Goal: Information Seeking & Learning: Understand process/instructions

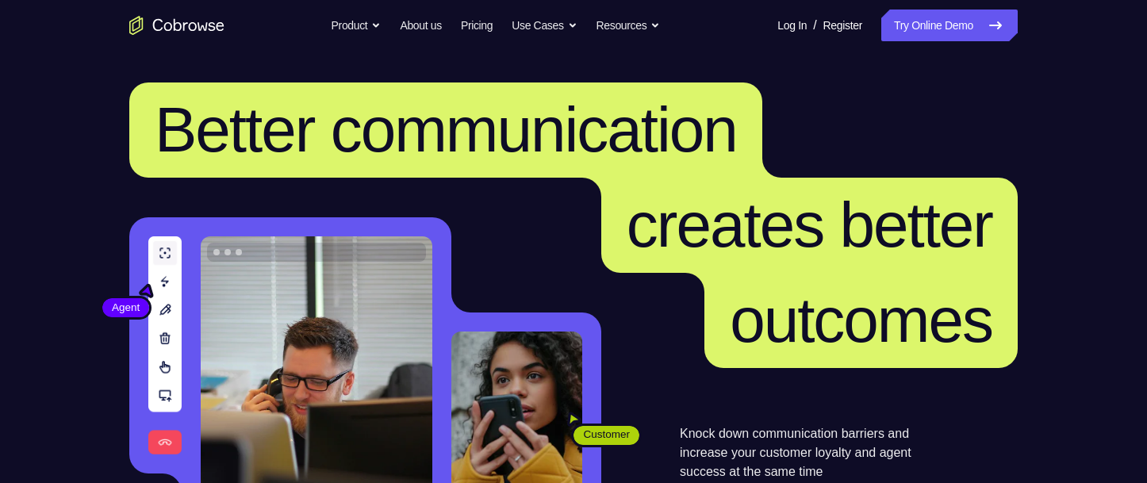
scroll to position [317, 0]
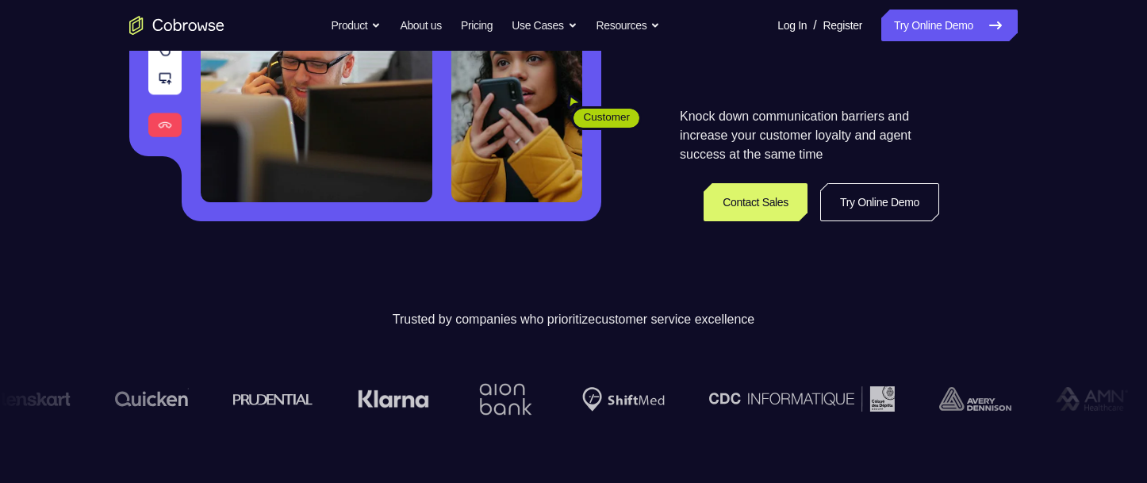
click at [820, 195] on link "Try Online Demo" at bounding box center [879, 202] width 119 height 38
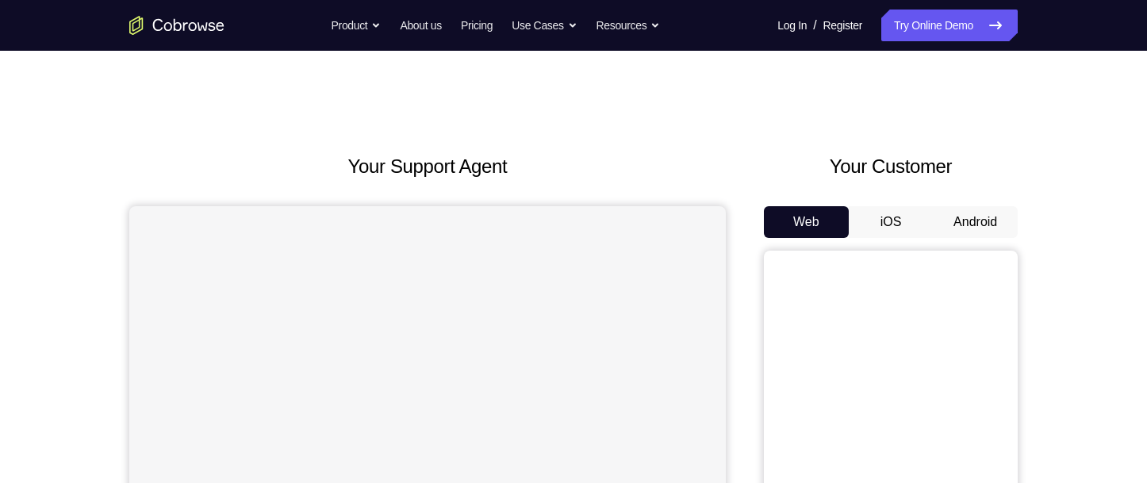
click at [953, 217] on button "Android" at bounding box center [975, 222] width 85 height 32
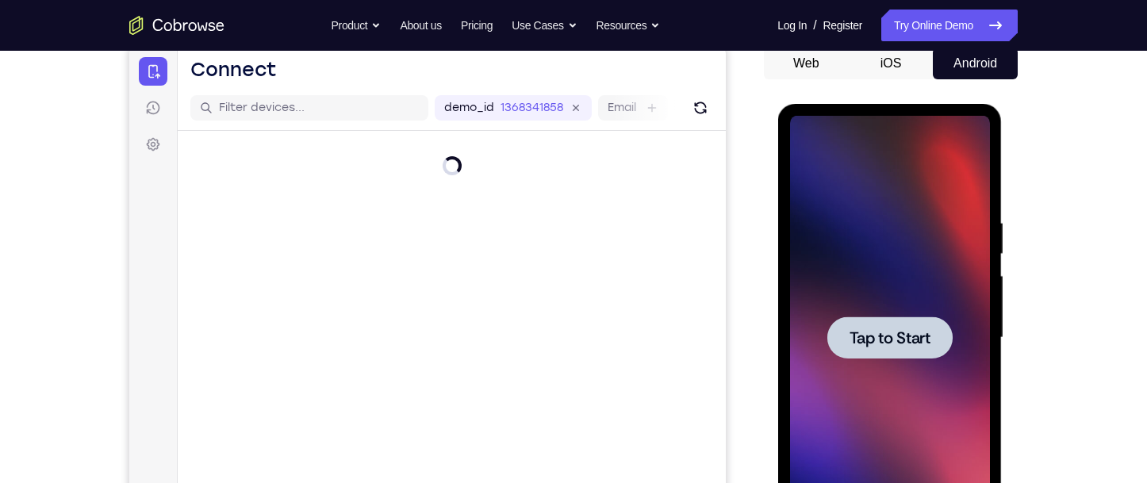
click at [913, 319] on div at bounding box center [889, 338] width 125 height 42
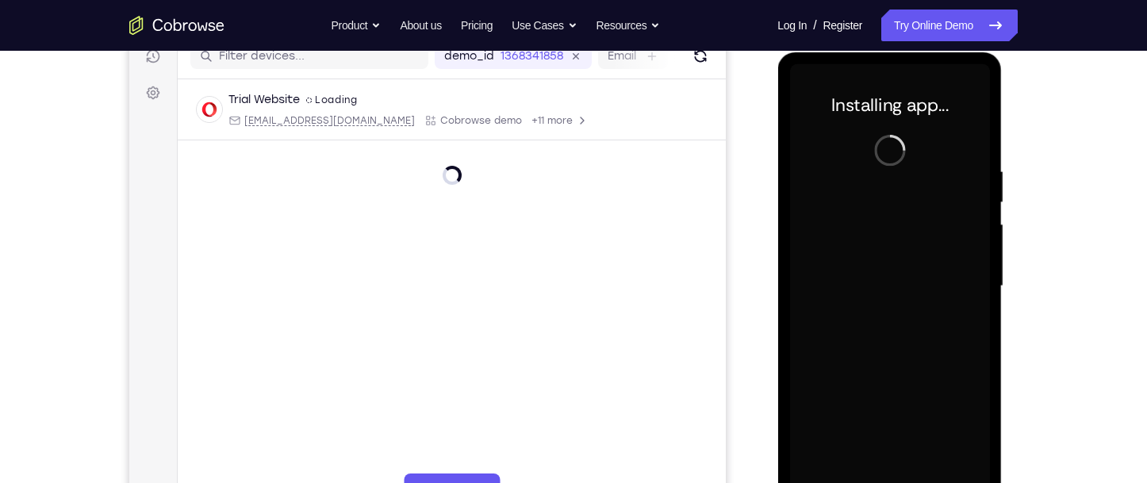
scroll to position [238, 0]
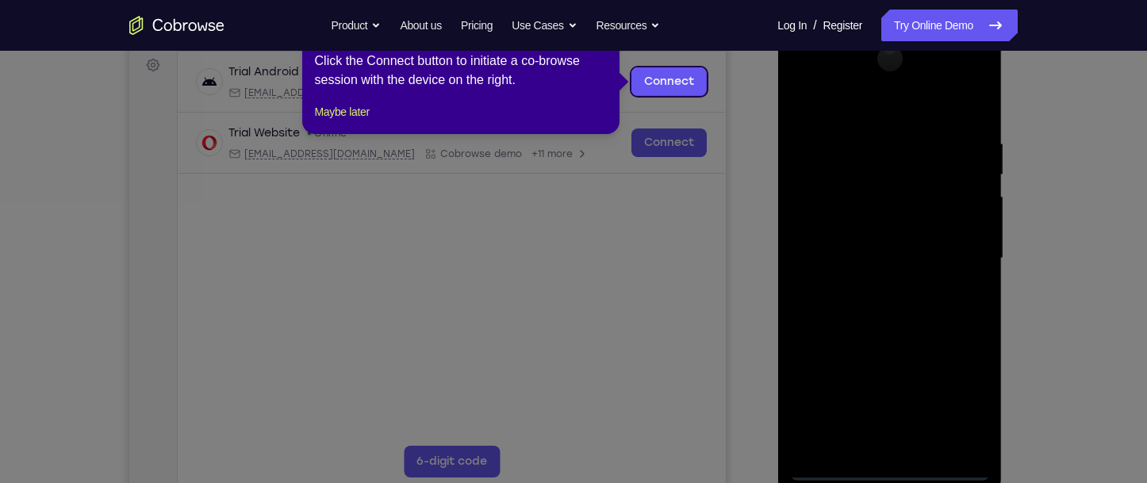
click at [1054, 257] on icon at bounding box center [579, 241] width 1158 height 483
click at [370, 121] on button "Maybe later" at bounding box center [342, 111] width 55 height 19
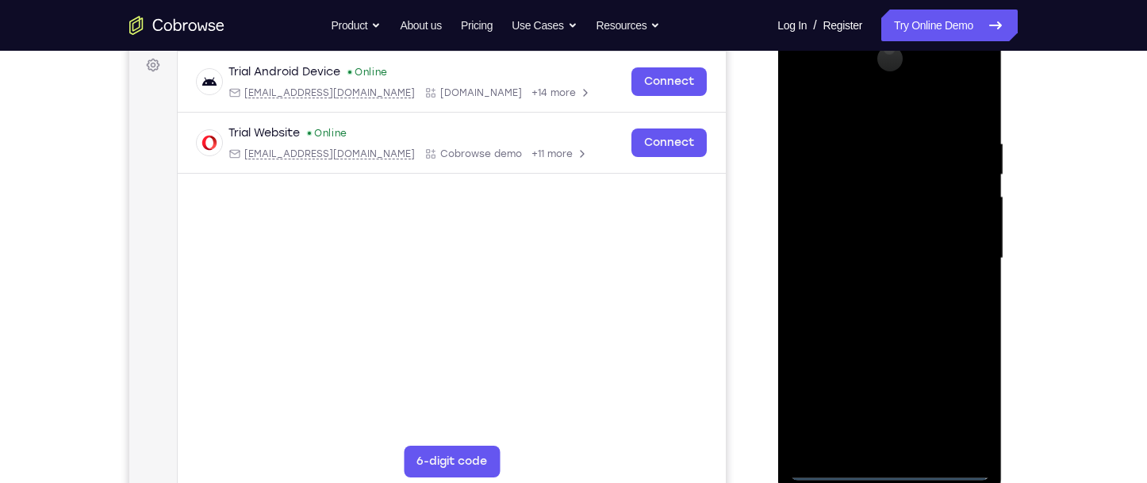
click at [881, 464] on div at bounding box center [889, 258] width 200 height 444
click at [958, 397] on div at bounding box center [889, 258] width 200 height 444
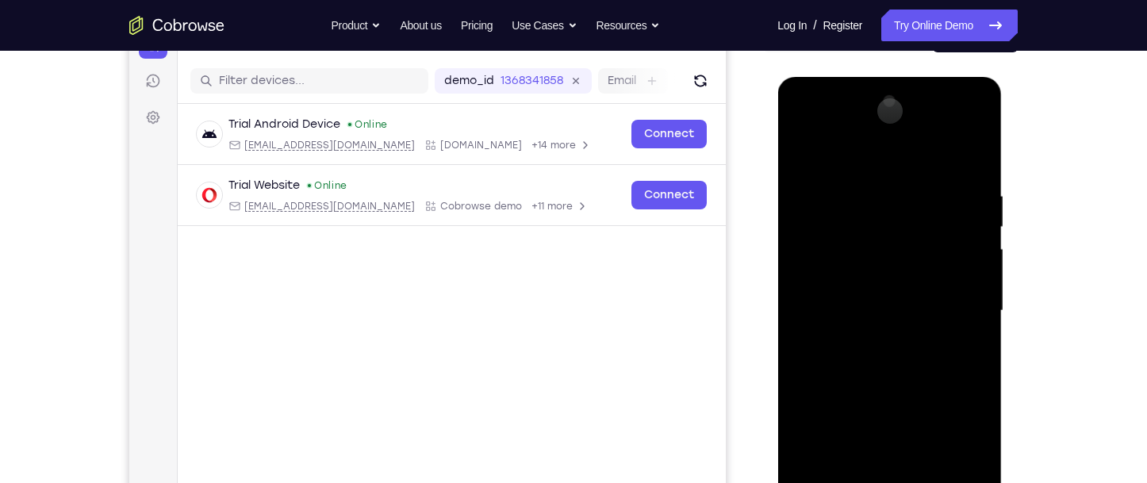
scroll to position [159, 0]
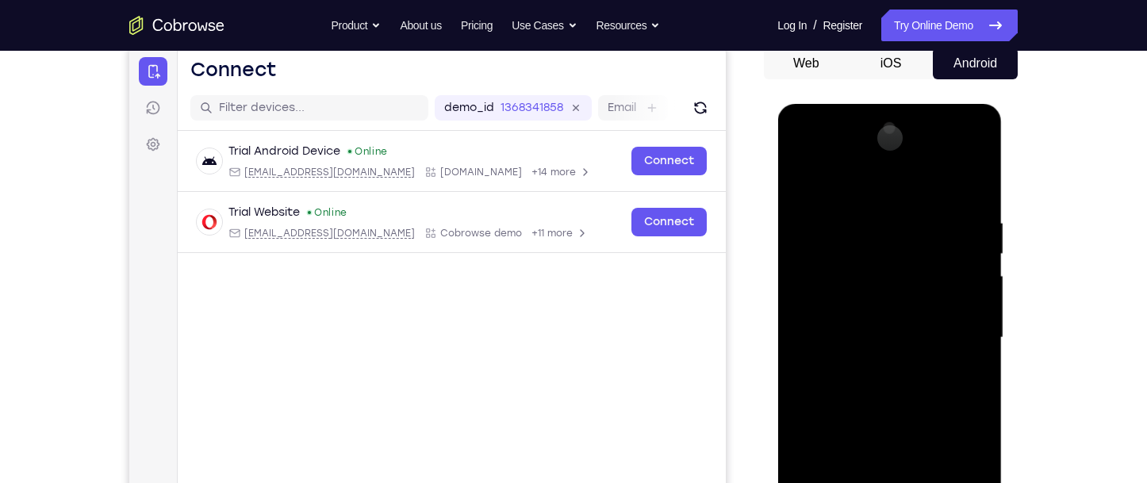
click at [833, 192] on div at bounding box center [889, 338] width 200 height 444
click at [834, 180] on div at bounding box center [889, 338] width 200 height 444
click at [956, 334] on div at bounding box center [889, 338] width 200 height 444
click at [877, 366] on div at bounding box center [889, 338] width 200 height 444
click at [871, 324] on div at bounding box center [889, 338] width 200 height 444
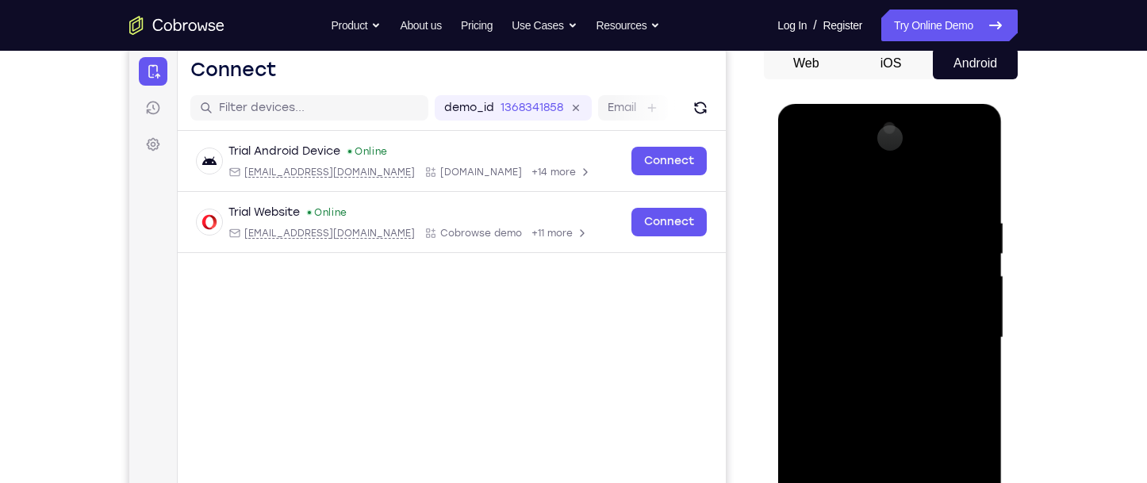
click at [916, 305] on div at bounding box center [889, 338] width 200 height 444
click at [925, 342] on div at bounding box center [889, 338] width 200 height 444
click at [849, 395] on div at bounding box center [889, 338] width 200 height 444
click at [839, 367] on div at bounding box center [889, 338] width 200 height 444
click at [789, 176] on div at bounding box center [889, 338] width 200 height 444
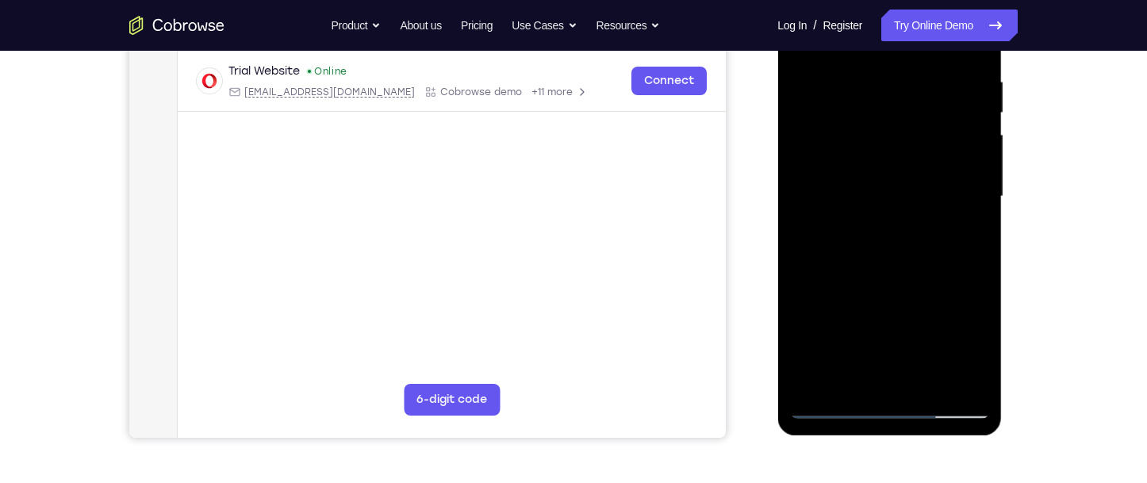
scroll to position [397, 0]
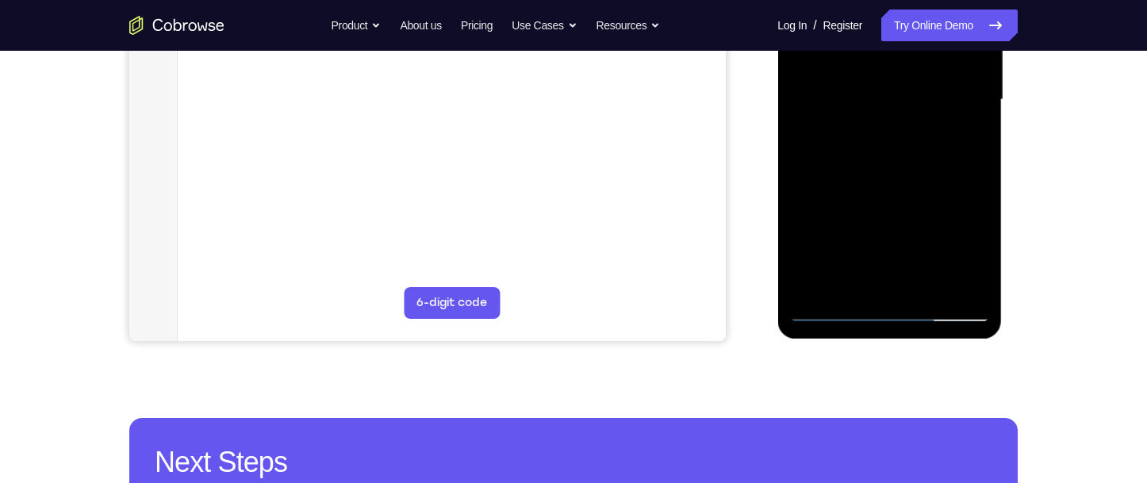
click at [830, 313] on div at bounding box center [889, 100] width 200 height 444
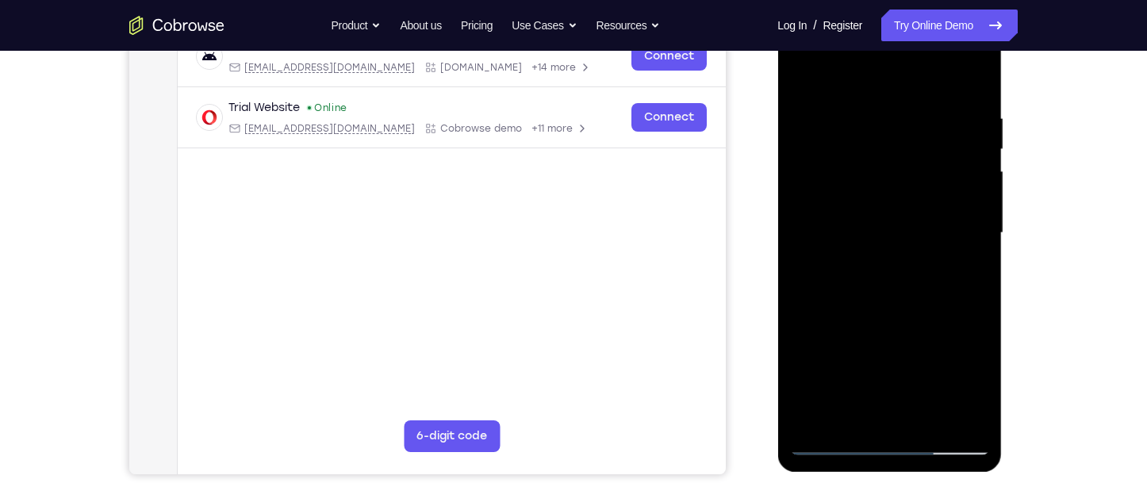
scroll to position [238, 0]
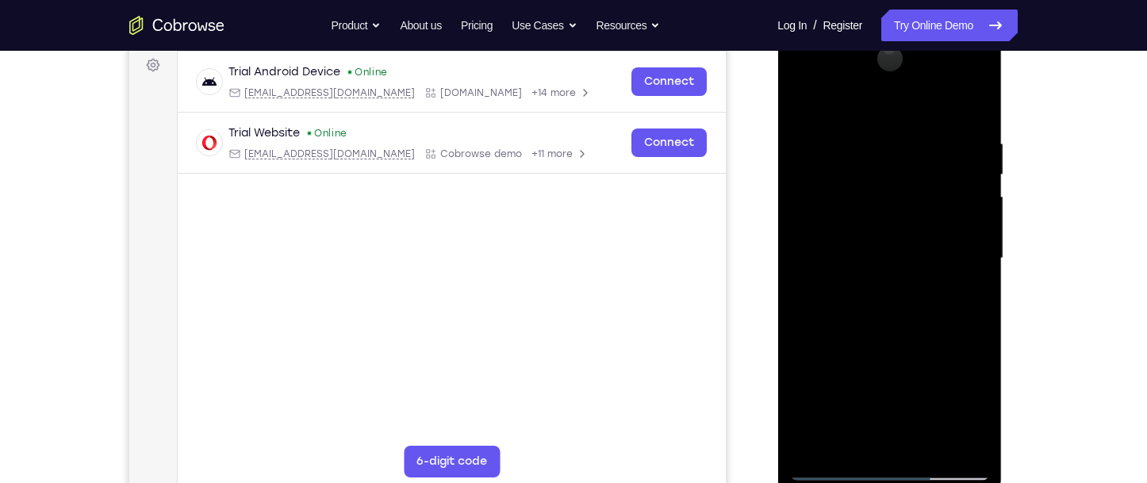
click at [859, 289] on div at bounding box center [889, 258] width 200 height 444
click at [956, 75] on div at bounding box center [889, 258] width 200 height 444
click at [807, 71] on div at bounding box center [889, 258] width 200 height 444
click at [881, 167] on div at bounding box center [889, 258] width 200 height 444
click at [892, 195] on div at bounding box center [889, 258] width 200 height 444
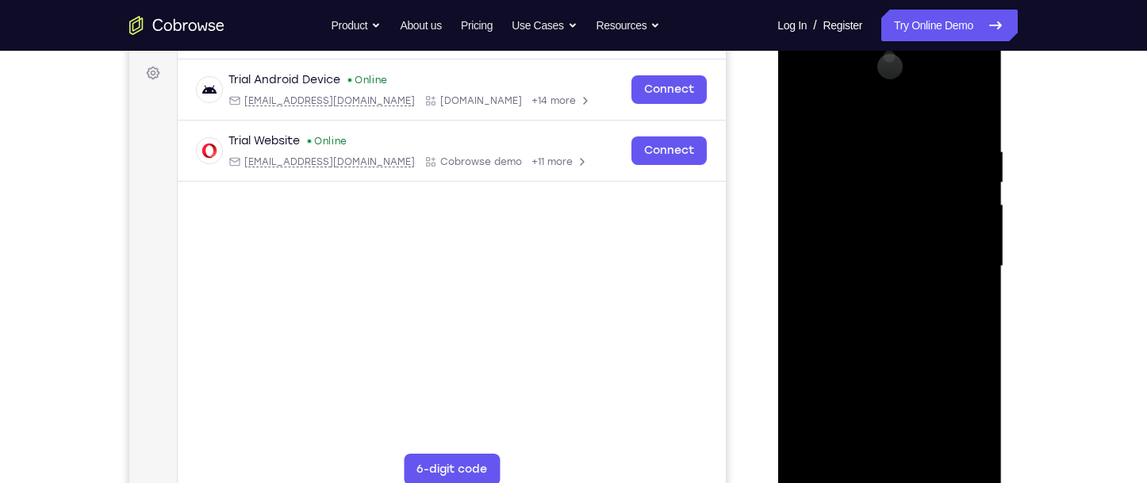
scroll to position [159, 0]
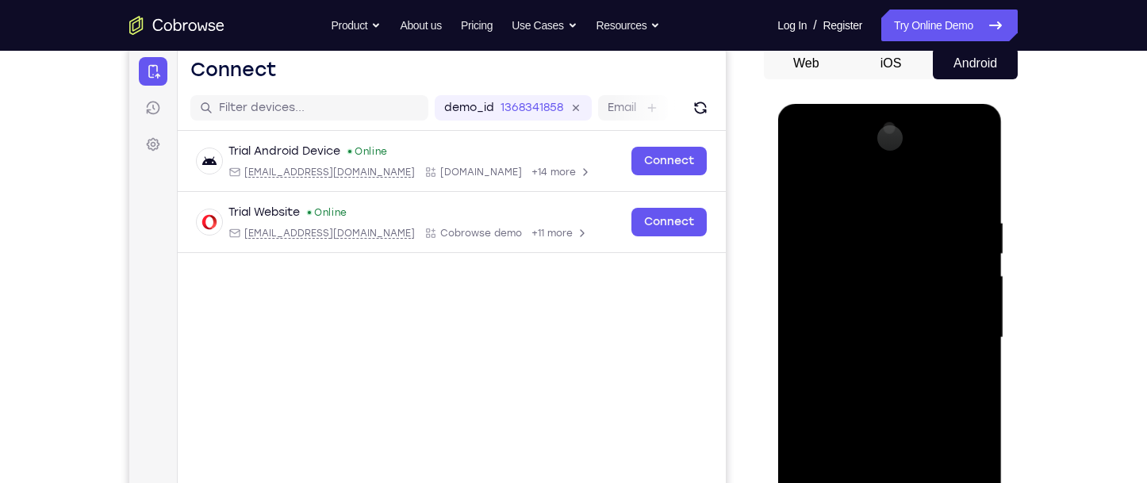
click at [792, 209] on div at bounding box center [889, 338] width 200 height 444
click at [809, 208] on div at bounding box center [889, 338] width 200 height 444
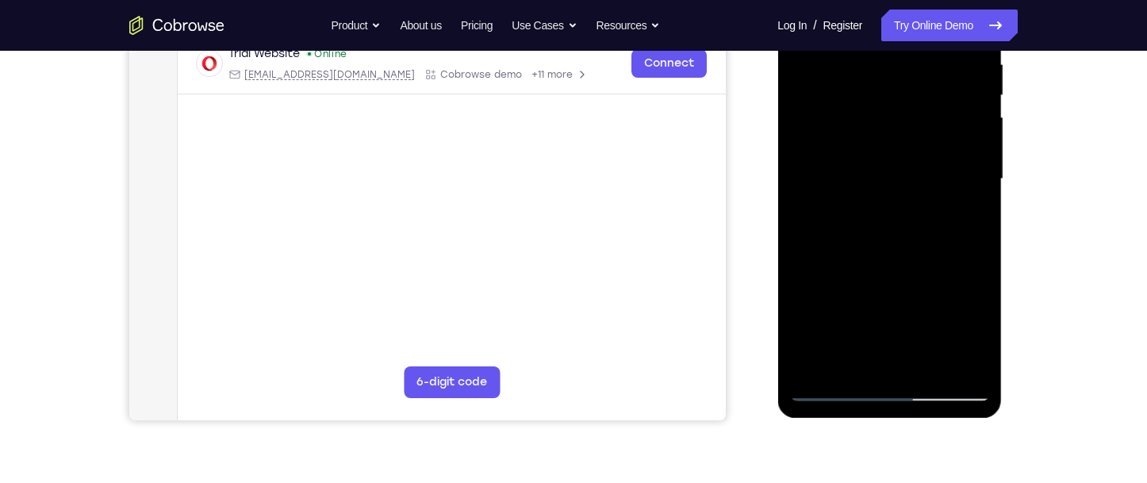
scroll to position [238, 0]
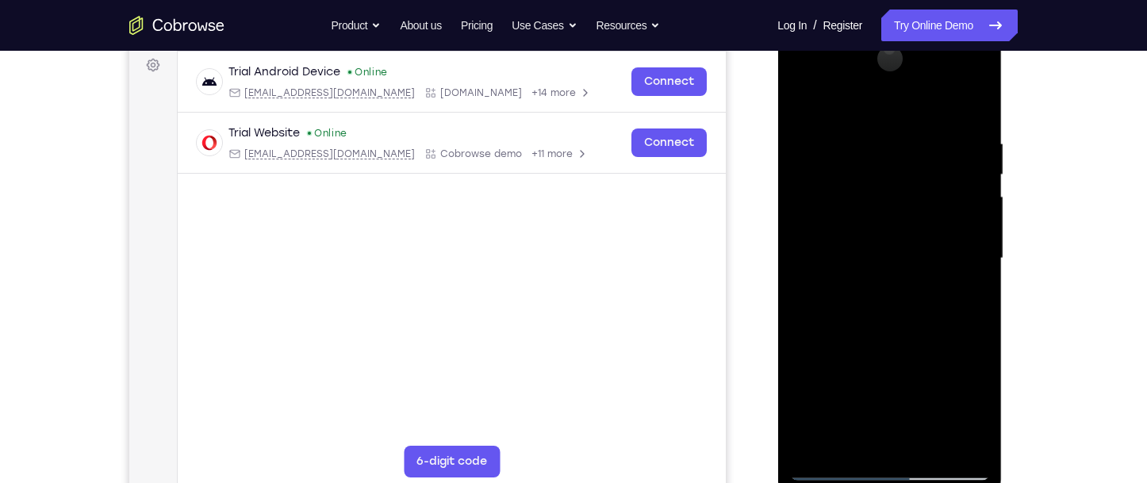
drag, startPoint x: 946, startPoint y: 424, endPoint x: 896, endPoint y: 73, distance: 355.1
click at [896, 73] on div at bounding box center [889, 258] width 200 height 444
click at [812, 106] on div at bounding box center [889, 258] width 200 height 444
click at [809, 101] on div at bounding box center [889, 258] width 200 height 444
click at [832, 466] on div at bounding box center [889, 258] width 200 height 444
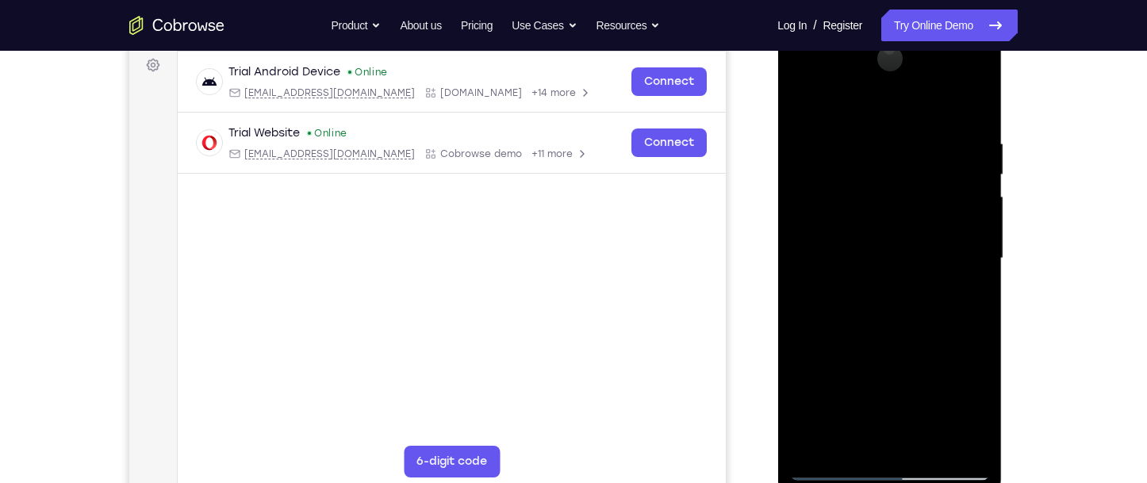
click at [876, 125] on div at bounding box center [889, 258] width 200 height 444
click at [886, 144] on div at bounding box center [889, 258] width 200 height 444
click at [879, 294] on div at bounding box center [889, 258] width 200 height 444
click at [862, 313] on div at bounding box center [889, 258] width 200 height 444
click at [833, 322] on div at bounding box center [889, 258] width 200 height 444
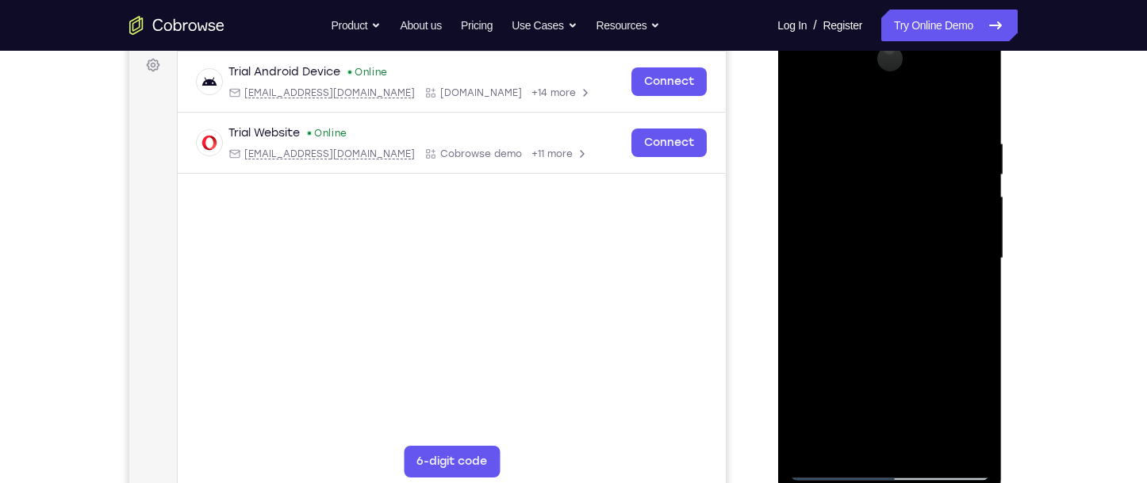
click at [831, 317] on div at bounding box center [889, 258] width 200 height 444
click at [977, 99] on div at bounding box center [889, 258] width 200 height 444
click at [831, 460] on div at bounding box center [889, 258] width 200 height 444
click at [832, 470] on div at bounding box center [889, 258] width 200 height 444
click at [851, 345] on div at bounding box center [889, 258] width 200 height 444
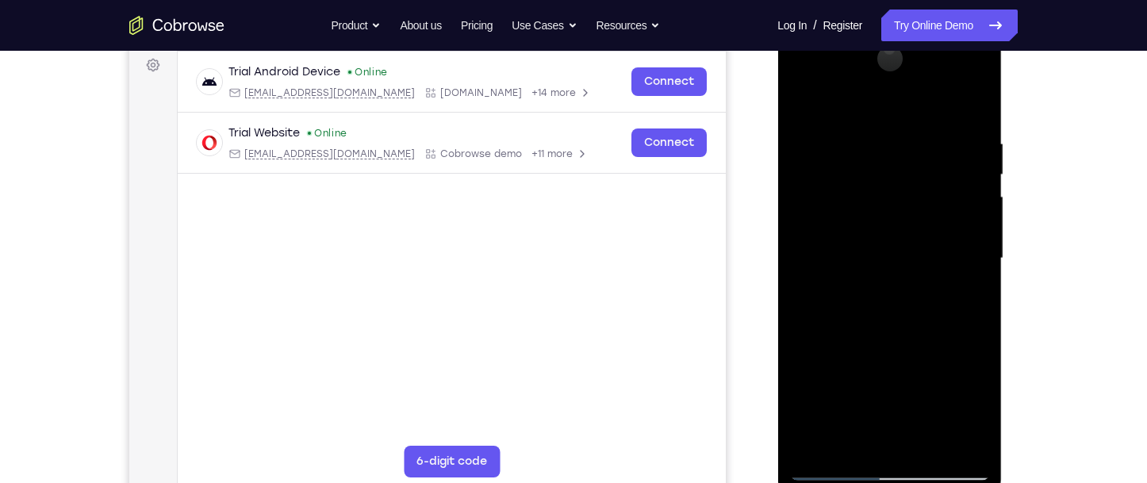
click at [802, 374] on div at bounding box center [889, 258] width 200 height 444
click at [969, 439] on div at bounding box center [889, 258] width 200 height 444
click at [805, 440] on div at bounding box center [889, 258] width 200 height 444
click at [829, 196] on div at bounding box center [889, 258] width 200 height 444
click at [832, 164] on div at bounding box center [889, 258] width 200 height 444
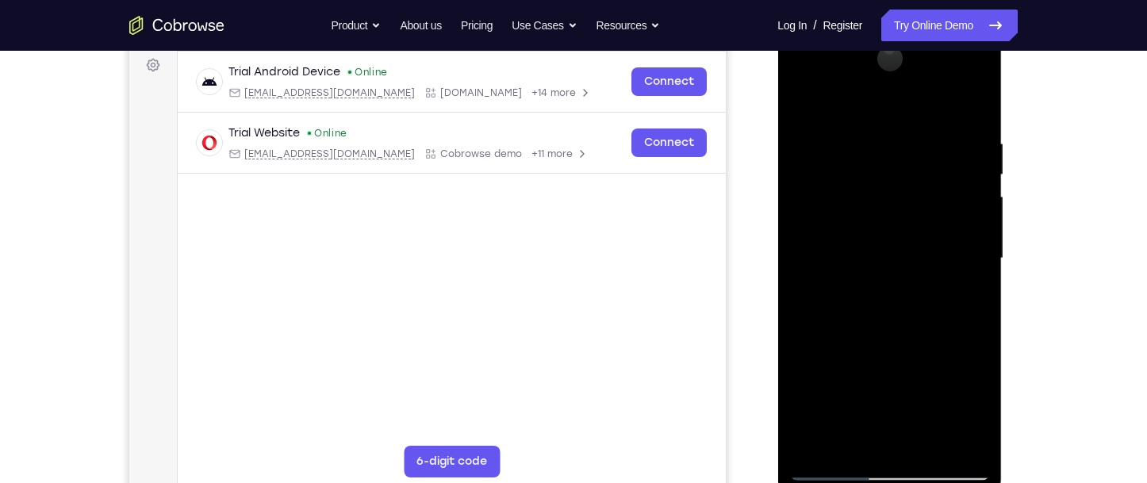
click at [883, 198] on div at bounding box center [889, 258] width 200 height 444
click at [834, 264] on div at bounding box center [889, 258] width 200 height 444
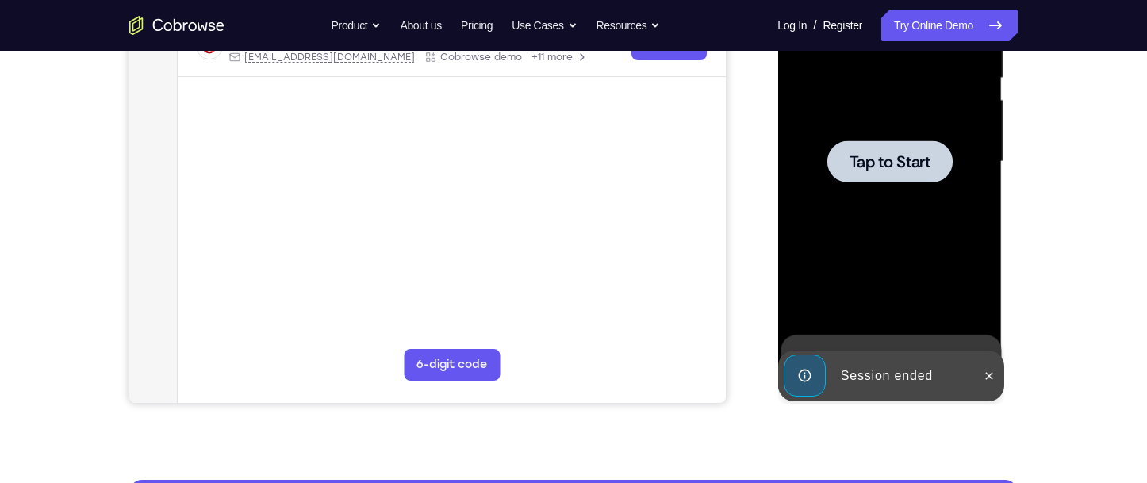
scroll to position [317, 0]
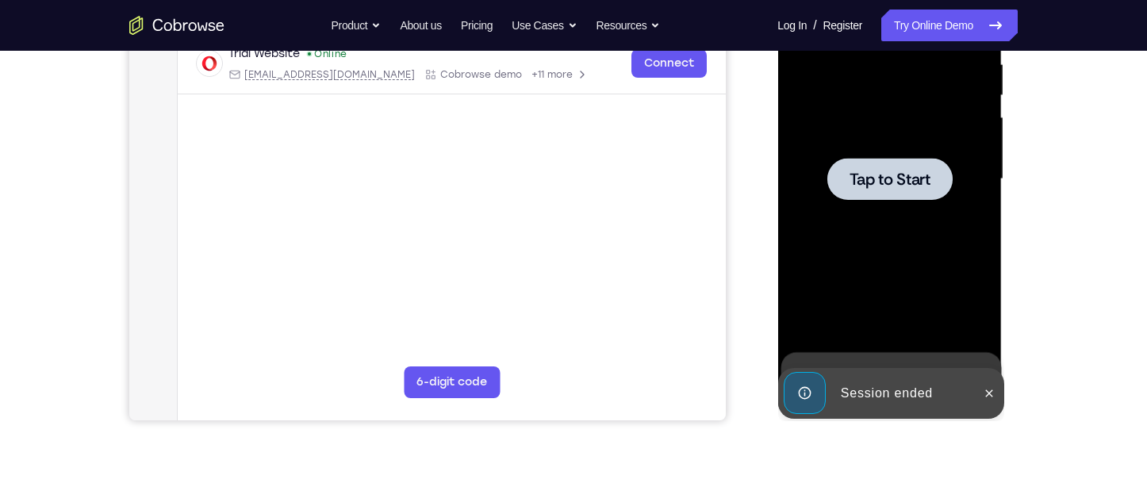
click at [849, 160] on div at bounding box center [889, 179] width 125 height 42
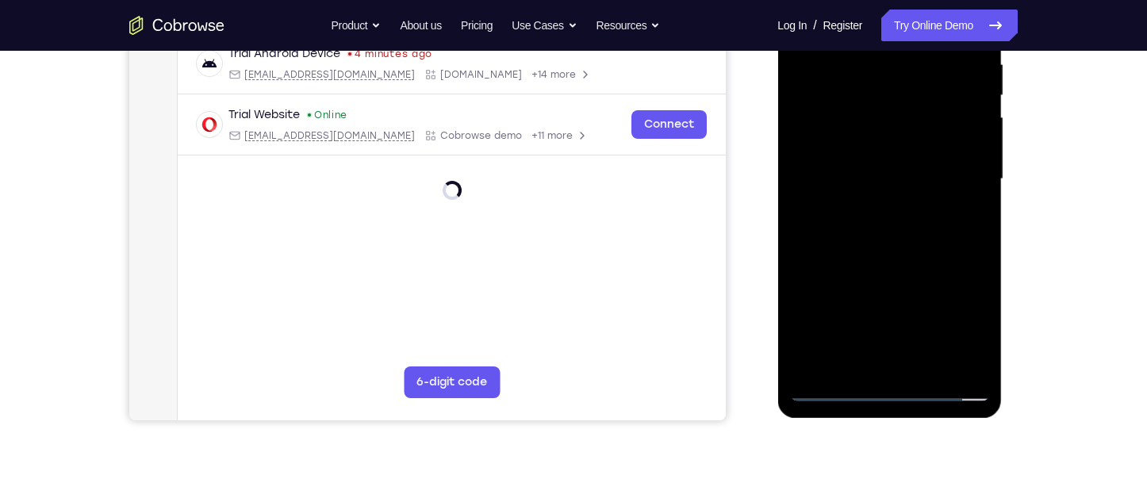
click at [883, 386] on div at bounding box center [889, 179] width 200 height 444
click at [956, 321] on div at bounding box center [889, 179] width 200 height 444
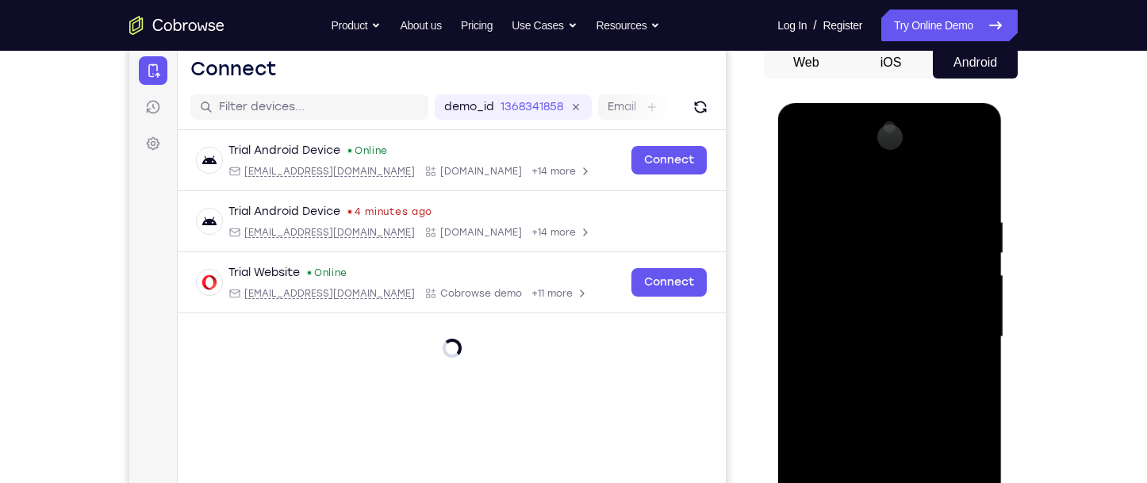
scroll to position [159, 0]
click at [871, 176] on div at bounding box center [889, 338] width 200 height 444
click at [862, 293] on div at bounding box center [889, 338] width 200 height 444
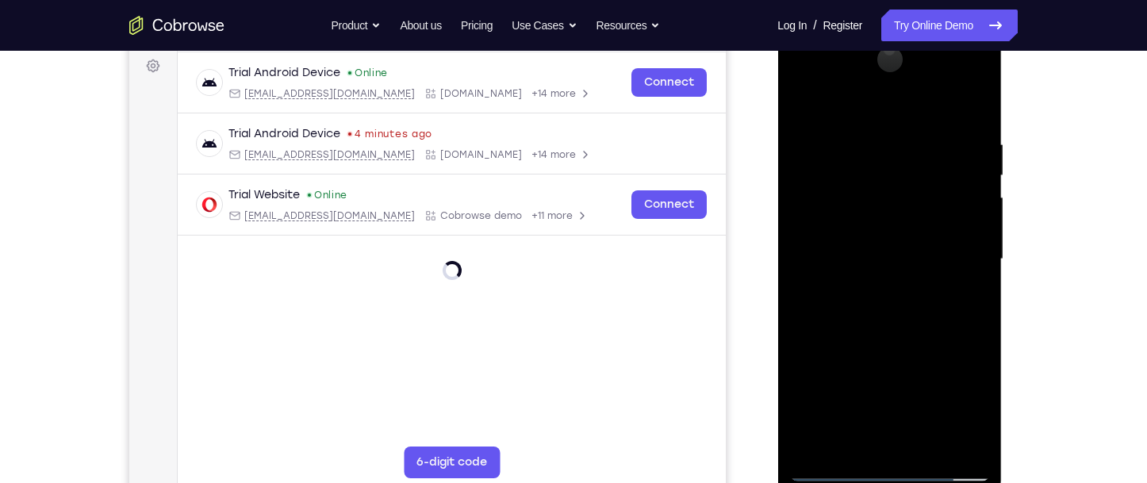
scroll to position [238, 0]
click at [923, 173] on div at bounding box center [889, 258] width 200 height 444
click at [801, 259] on div at bounding box center [889, 258] width 200 height 444
click at [843, 271] on div at bounding box center [889, 258] width 200 height 444
drag, startPoint x: 944, startPoint y: 381, endPoint x: 930, endPoint y: 249, distance: 132.5
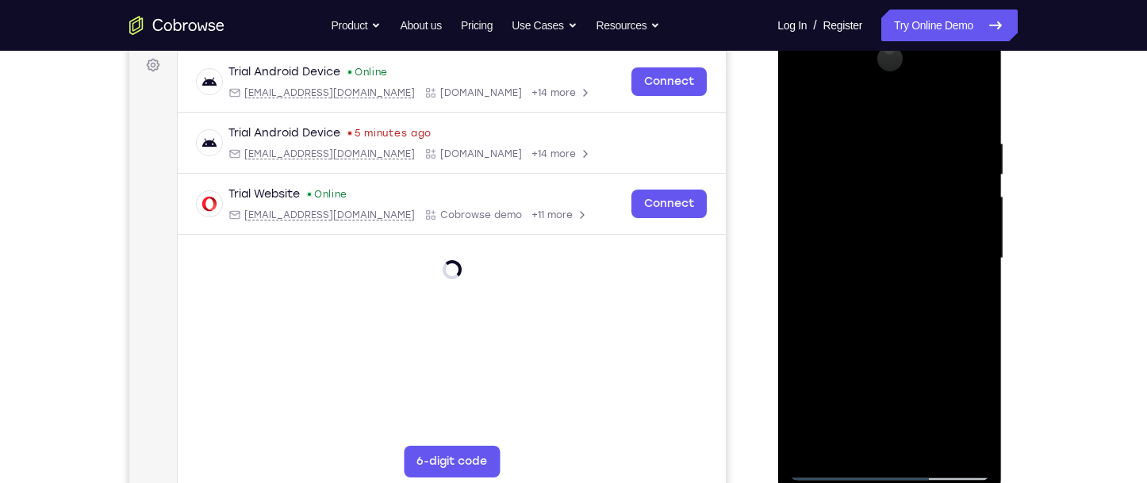
click at [930, 249] on div at bounding box center [889, 258] width 200 height 444
drag, startPoint x: 938, startPoint y: 351, endPoint x: 933, endPoint y: 325, distance: 25.8
click at [933, 325] on div at bounding box center [889, 258] width 200 height 444
click at [1091, 370] on div "Your Support Agent Your Customer Web iOS Android Next Steps We’d be happy to gi…" at bounding box center [573, 336] width 1147 height 1046
click at [971, 398] on div at bounding box center [889, 258] width 200 height 444
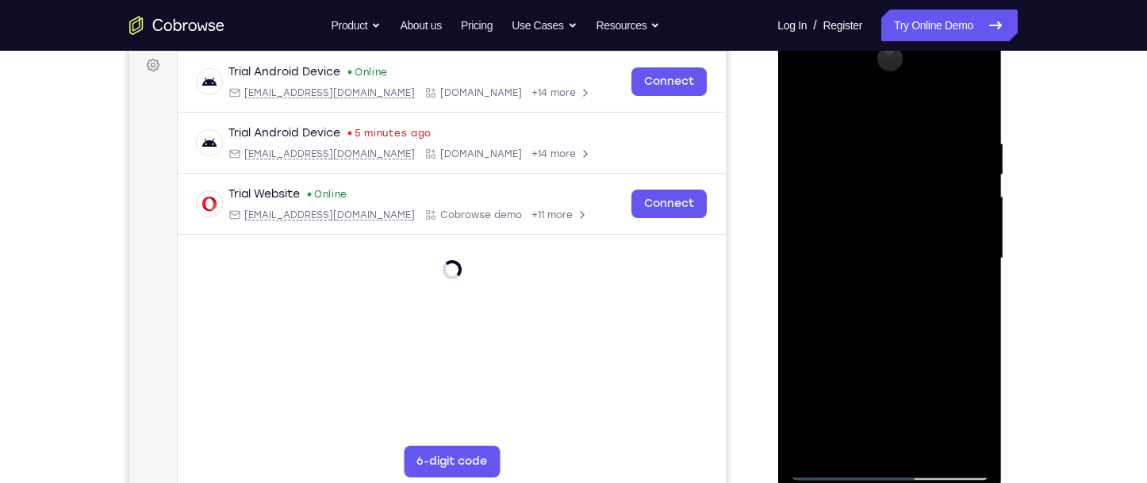
drag, startPoint x: 935, startPoint y: 399, endPoint x: 915, endPoint y: 294, distance: 107.2
click at [915, 294] on div at bounding box center [889, 258] width 200 height 444
click at [832, 472] on div at bounding box center [889, 258] width 200 height 444
drag, startPoint x: 843, startPoint y: 351, endPoint x: 839, endPoint y: 96, distance: 254.7
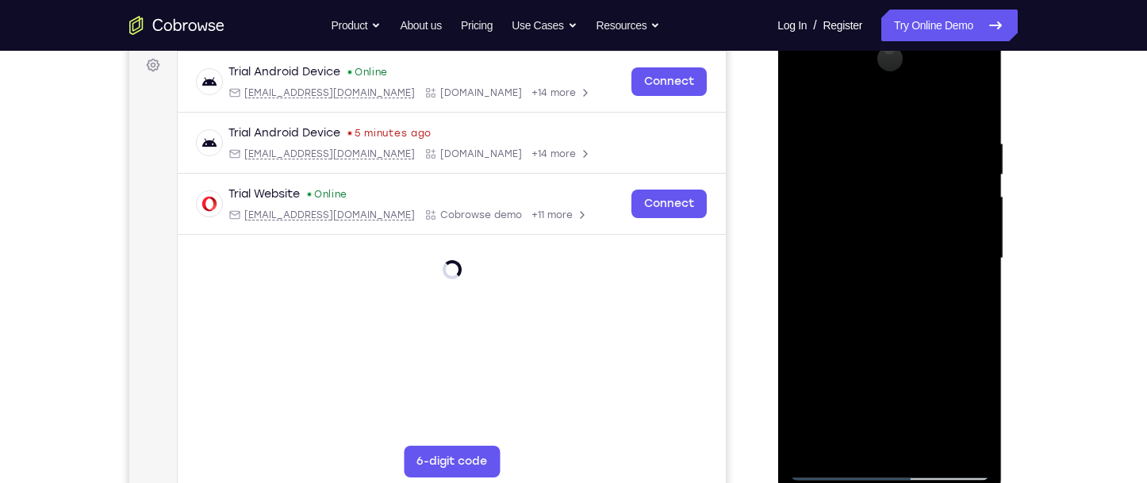
click at [839, 97] on div at bounding box center [889, 258] width 200 height 444
drag, startPoint x: 846, startPoint y: 361, endPoint x: 831, endPoint y: 233, distance: 128.6
click at [834, 244] on div at bounding box center [889, 258] width 200 height 444
click at [833, 240] on div at bounding box center [889, 258] width 200 height 444
click at [828, 469] on div at bounding box center [889, 258] width 200 height 444
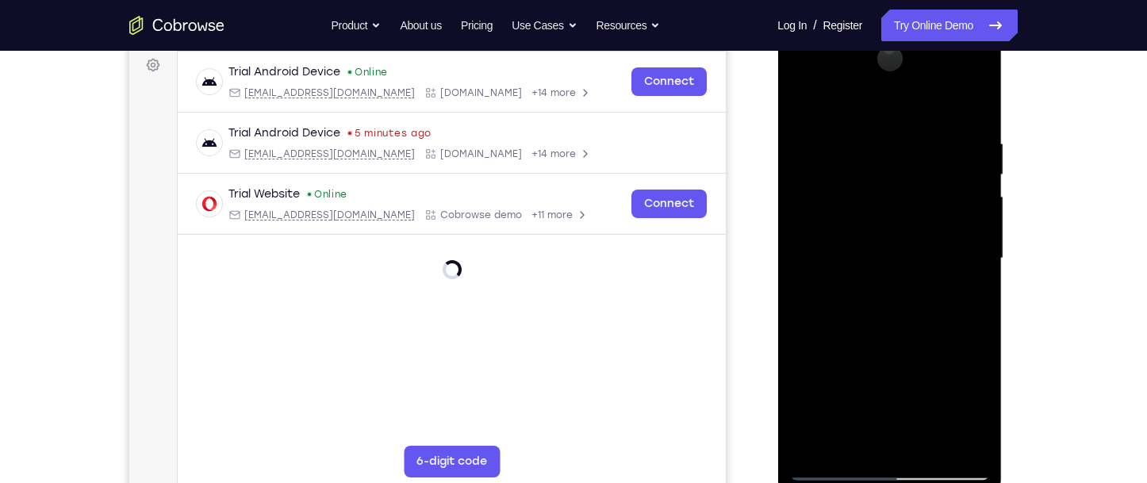
drag, startPoint x: 892, startPoint y: 190, endPoint x: 890, endPoint y: -13, distance: 203.1
click at [890, 25] on html "Online web based iOS Simulators and Android Emulators. Run iPhone, iPad, Mobile…" at bounding box center [890, 263] width 226 height 476
drag, startPoint x: 974, startPoint y: 300, endPoint x: 950, endPoint y: 190, distance: 113.0
click at [950, 190] on div at bounding box center [889, 258] width 200 height 444
drag, startPoint x: 946, startPoint y: 363, endPoint x: 911, endPoint y: 171, distance: 195.1
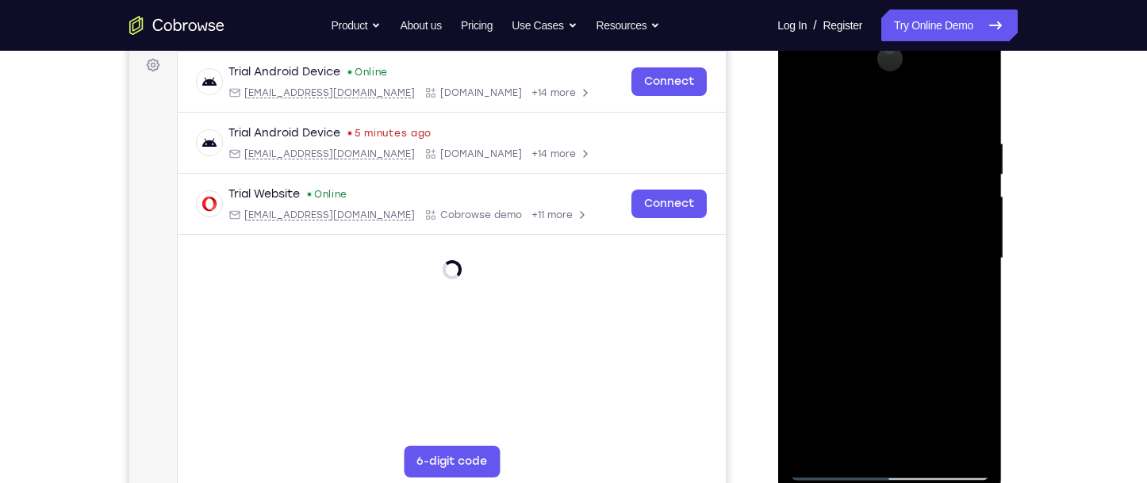
click at [914, 186] on div at bounding box center [889, 258] width 200 height 444
drag, startPoint x: 911, startPoint y: 171, endPoint x: 907, endPoint y: 157, distance: 14.1
click at [907, 157] on div at bounding box center [889, 258] width 200 height 444
drag, startPoint x: 931, startPoint y: 351, endPoint x: 927, endPoint y: 48, distance: 302.3
click at [927, 48] on div at bounding box center [889, 258] width 200 height 444
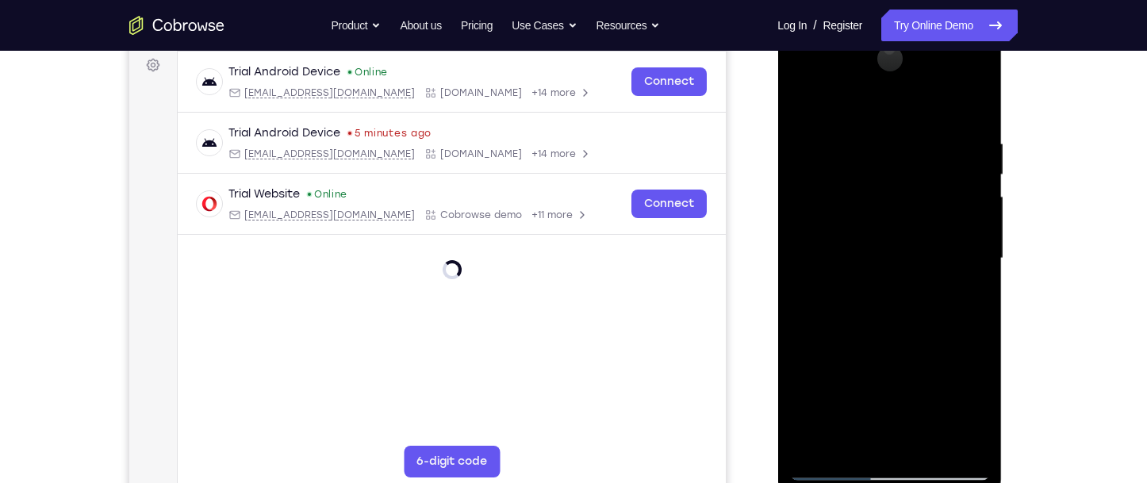
drag, startPoint x: 959, startPoint y: 320, endPoint x: 950, endPoint y: 113, distance: 206.4
click at [950, 113] on div at bounding box center [889, 258] width 200 height 444
drag, startPoint x: 944, startPoint y: 202, endPoint x: 948, endPoint y: 301, distance: 100.0
click at [948, 301] on div at bounding box center [889, 258] width 200 height 444
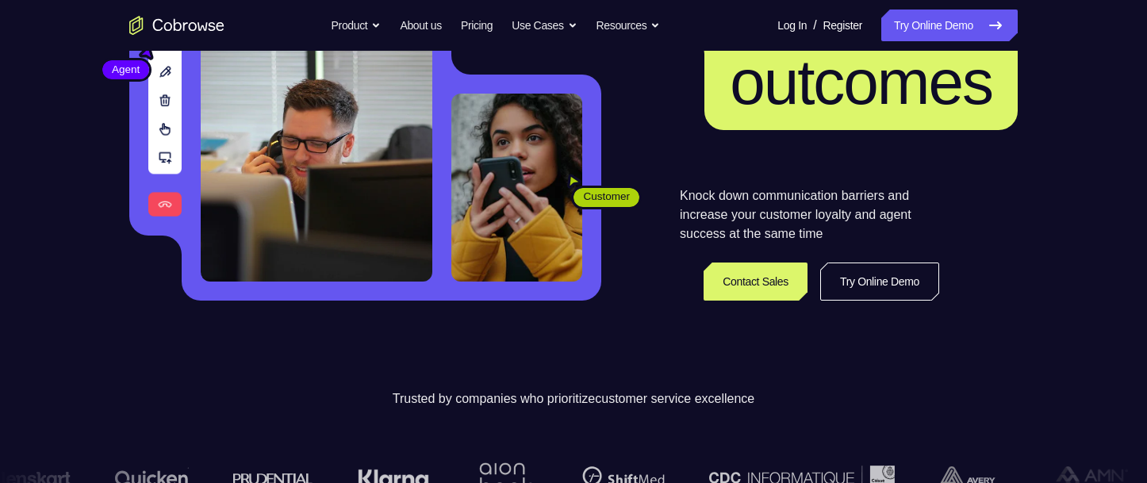
scroll to position [235, 0]
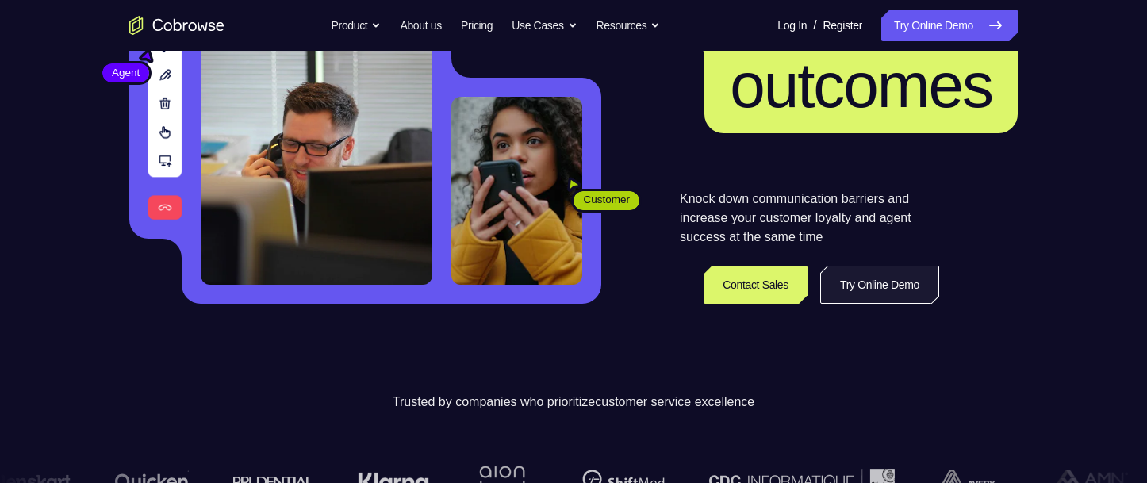
click at [892, 278] on link "Try Online Demo" at bounding box center [879, 285] width 119 height 38
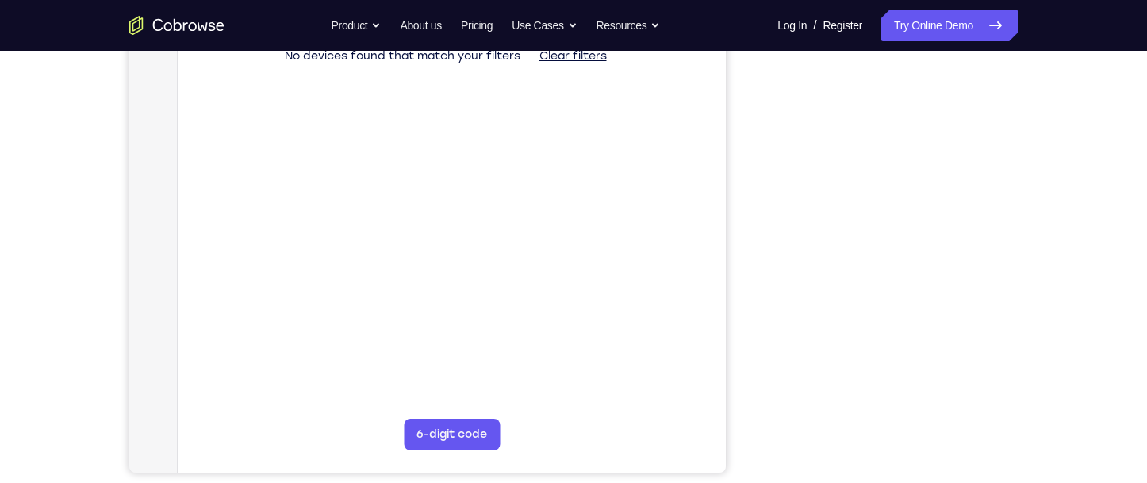
scroll to position [238, 0]
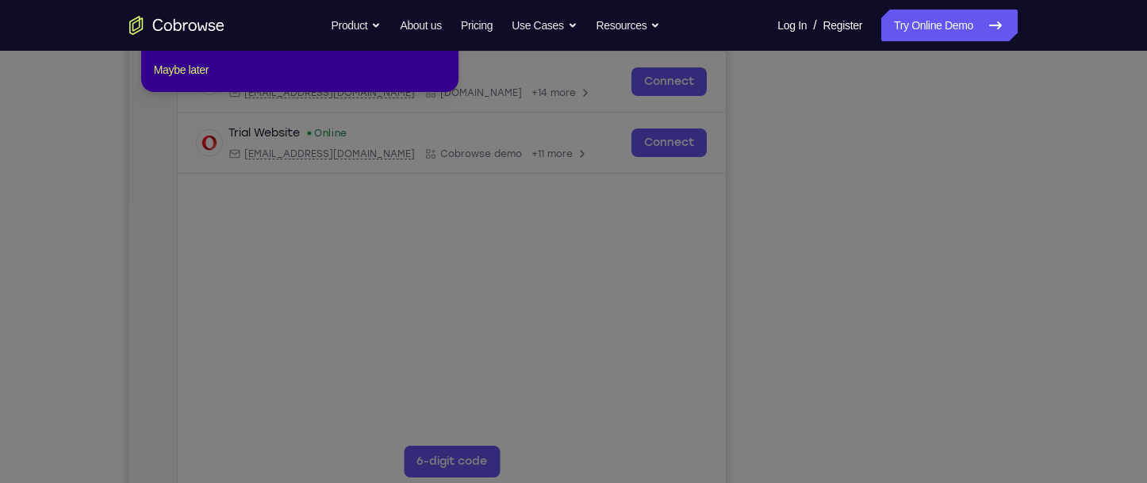
click at [192, 92] on div "1 of 8 × Click the Connect button to initiate a co-browse session with the devi…" at bounding box center [299, 30] width 317 height 124
click at [226, 79] on footer "Maybe later" at bounding box center [300, 69] width 292 height 19
click at [171, 79] on button "Maybe later" at bounding box center [181, 69] width 55 height 19
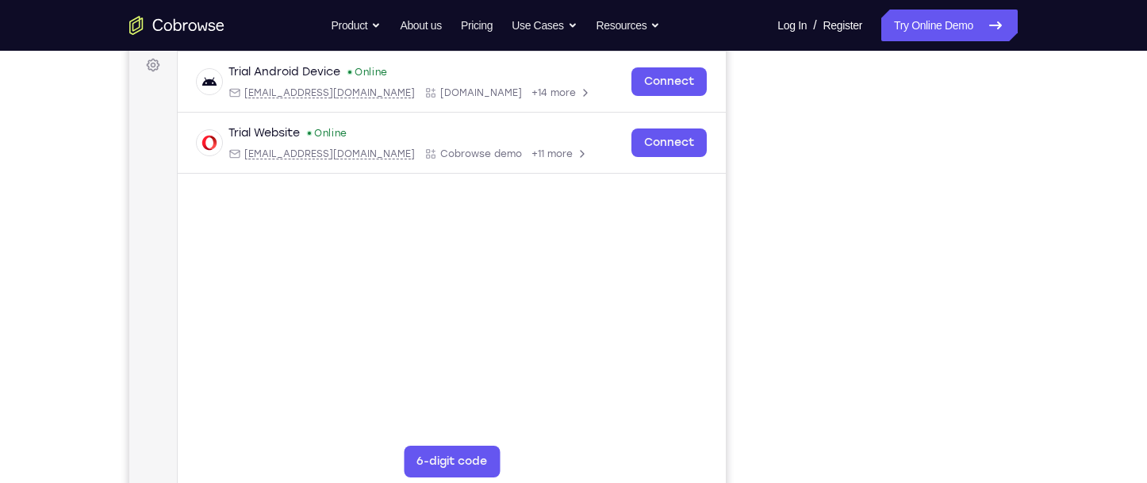
scroll to position [317, 0]
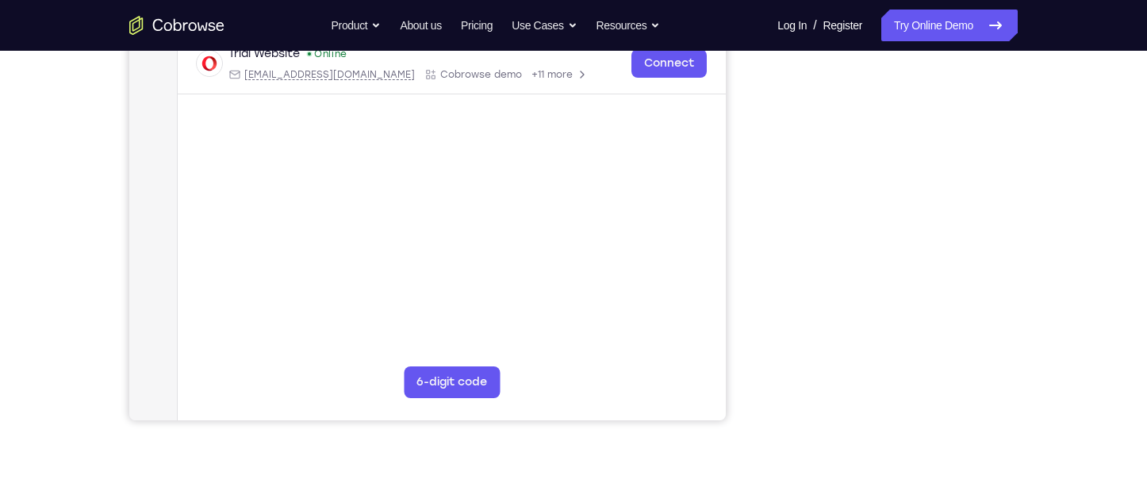
drag, startPoint x: 1040, startPoint y: 305, endPoint x: 1079, endPoint y: 274, distance: 49.7
drag, startPoint x: 1079, startPoint y: 274, endPoint x: 1111, endPoint y: 247, distance: 42.3
click at [1111, 247] on div "Your Support Agent Your Customer Web iOS Android Next Steps We’d be happy to gi…" at bounding box center [573, 256] width 1147 height 1046
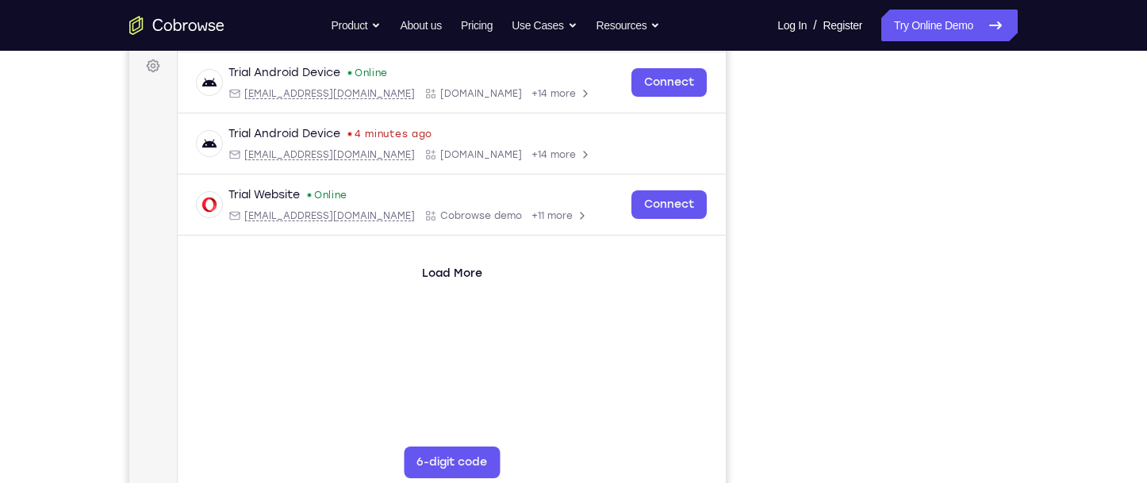
scroll to position [238, 0]
